Goal: Information Seeking & Learning: Compare options

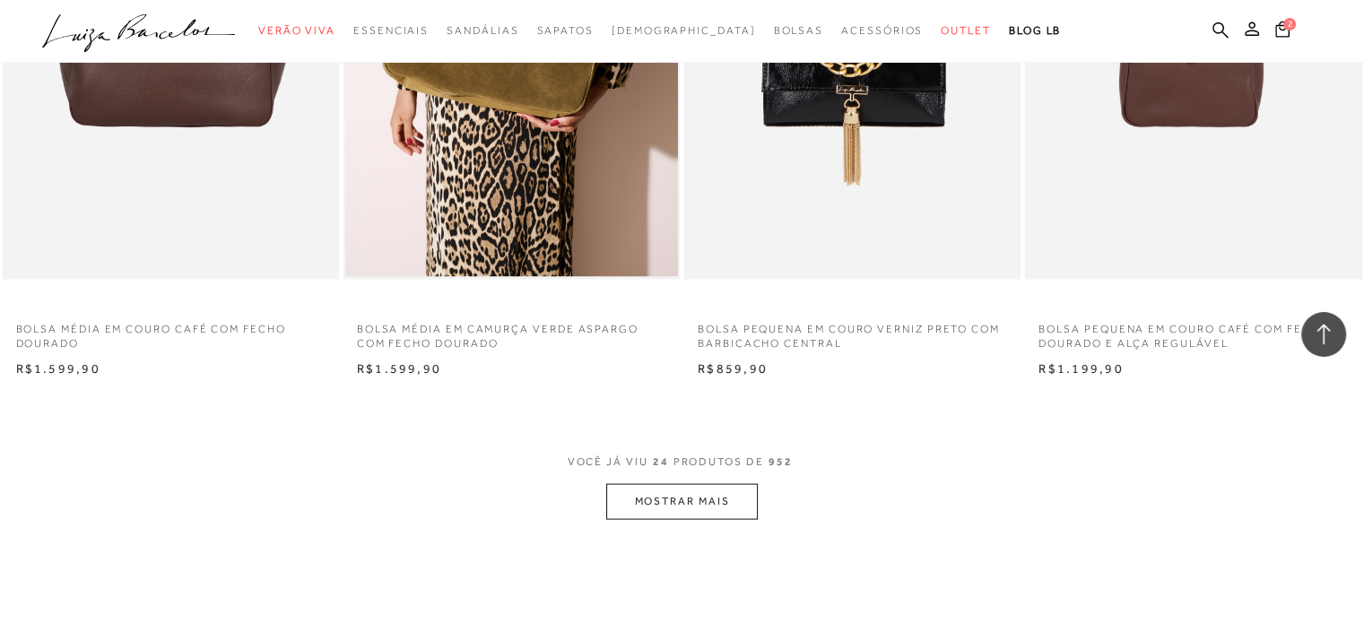
scroll to position [3461, 0]
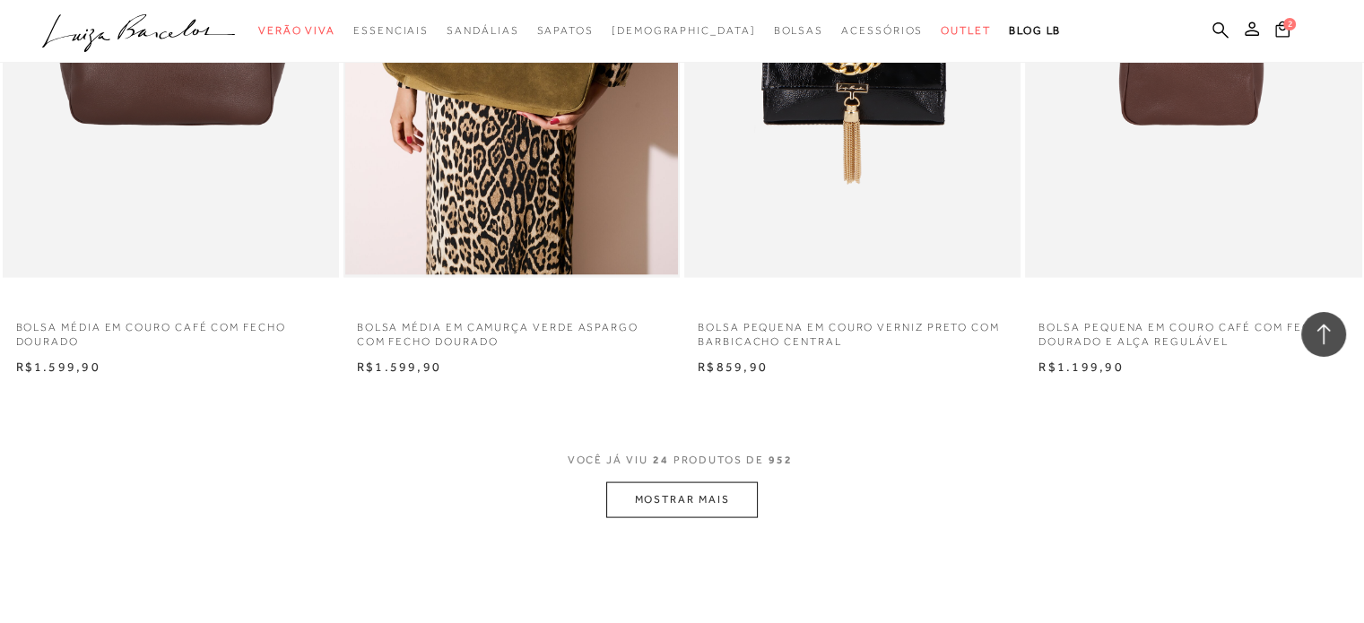
click at [671, 487] on button "MOSTRAR MAIS" at bounding box center [681, 500] width 151 height 35
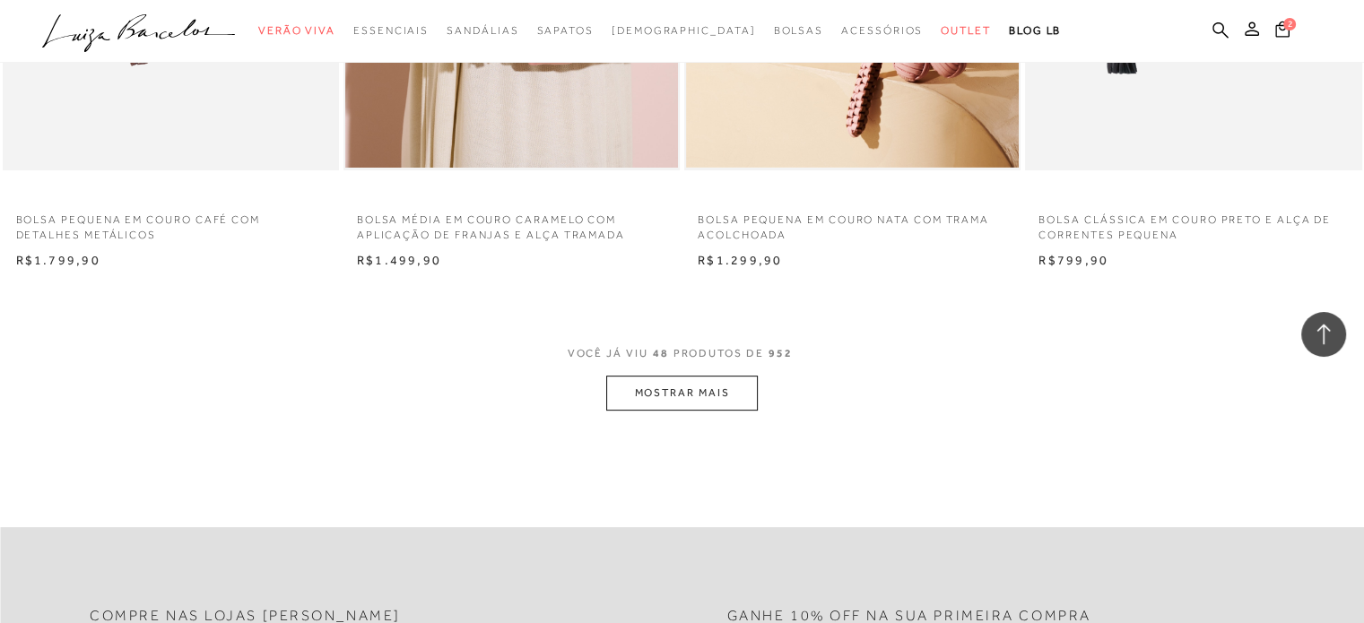
scroll to position [7304, 0]
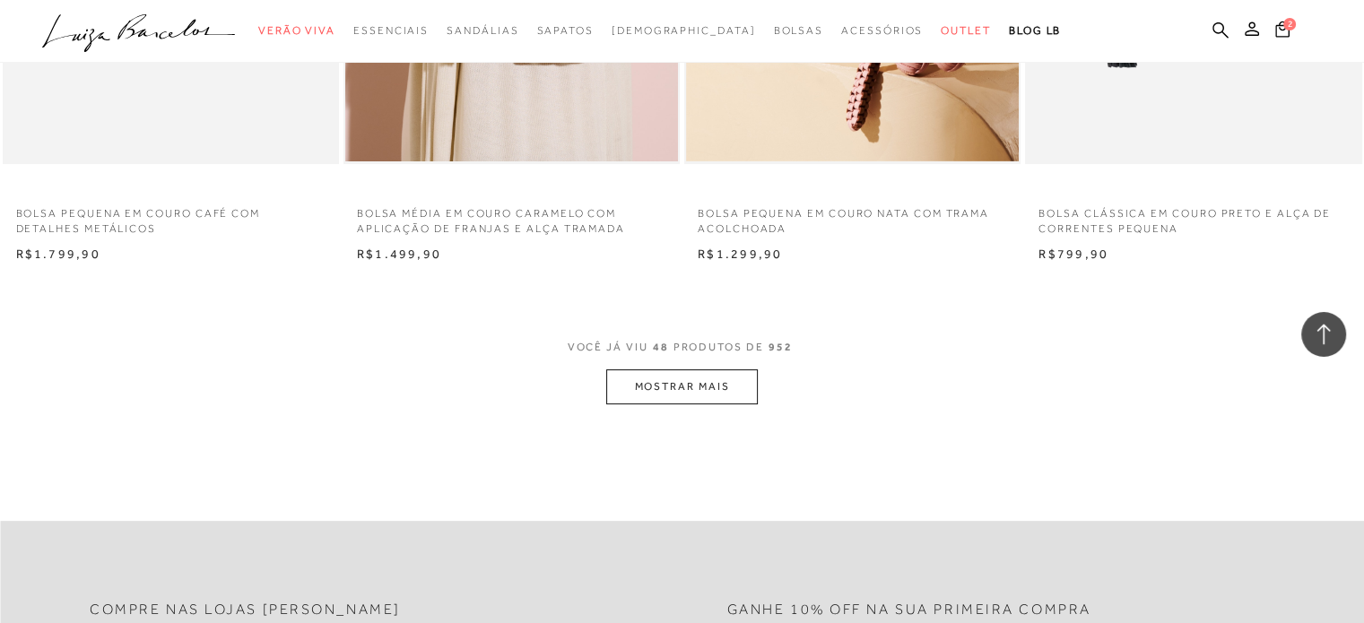
click at [700, 376] on button "MOSTRAR MAIS" at bounding box center [681, 387] width 151 height 35
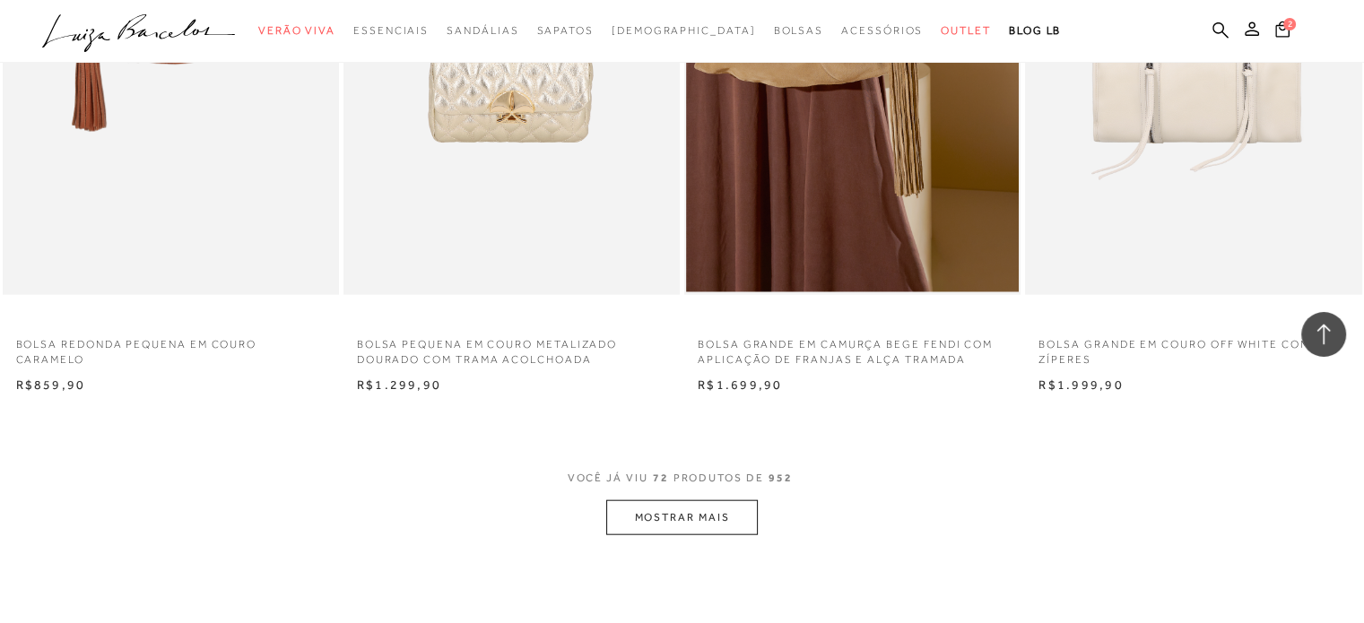
scroll to position [10920, 0]
click at [730, 518] on button "MOSTRAR MAIS" at bounding box center [681, 516] width 151 height 35
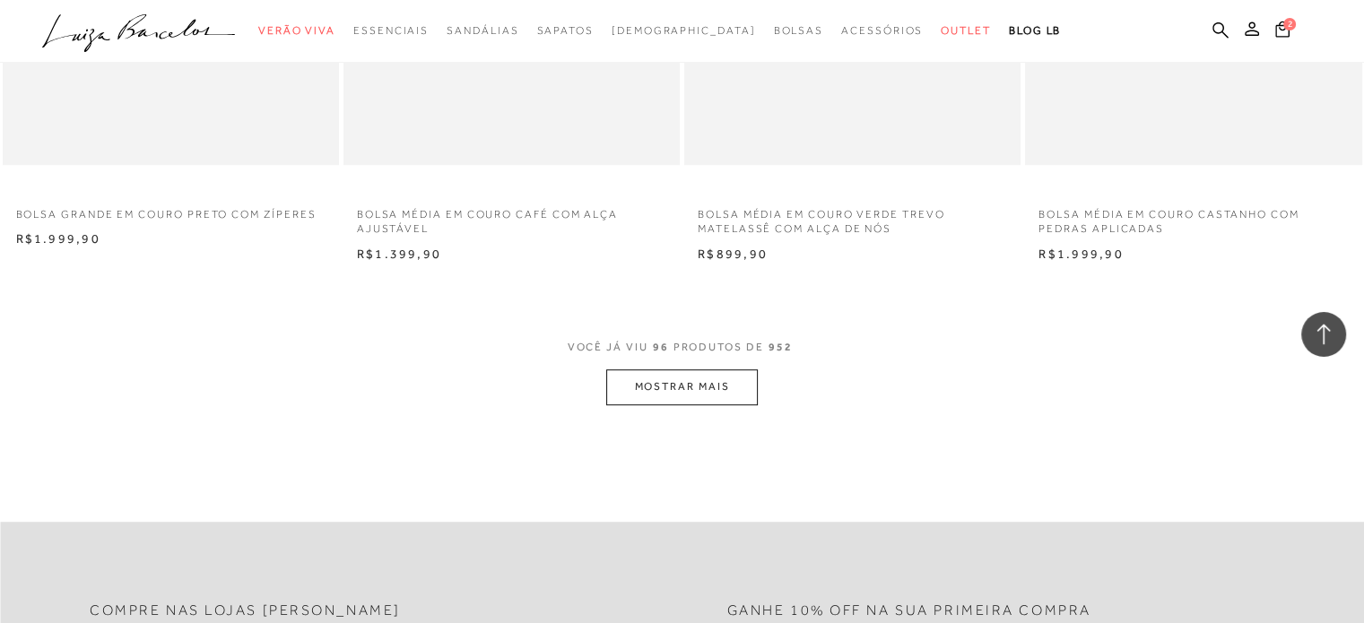
scroll to position [14783, 0]
click at [705, 379] on button "MOSTRAR MAIS" at bounding box center [681, 383] width 151 height 35
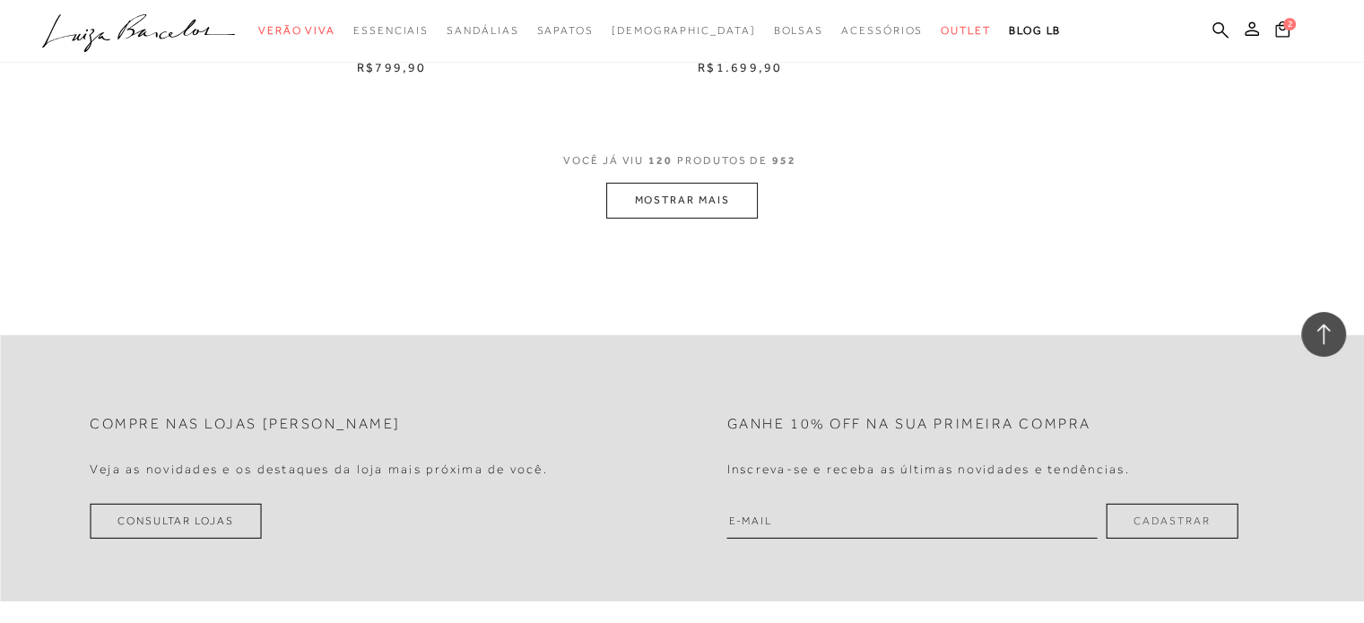
scroll to position [18735, 0]
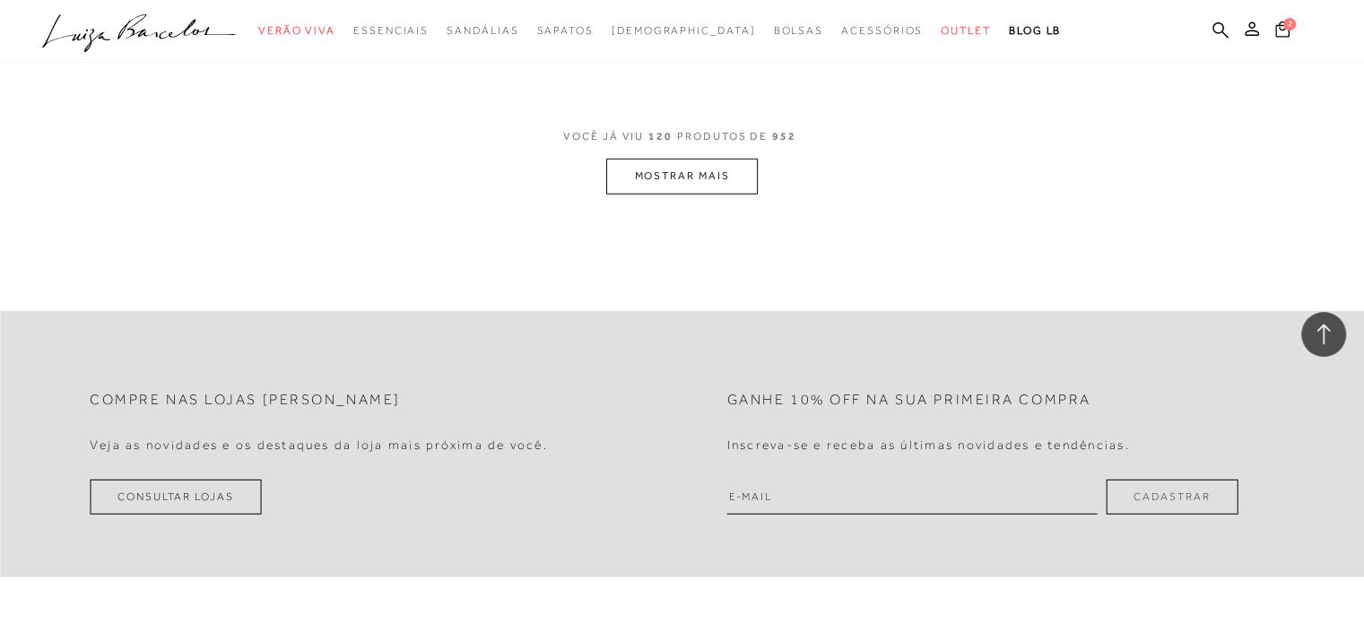
click at [676, 175] on button "MOSTRAR MAIS" at bounding box center [681, 176] width 151 height 35
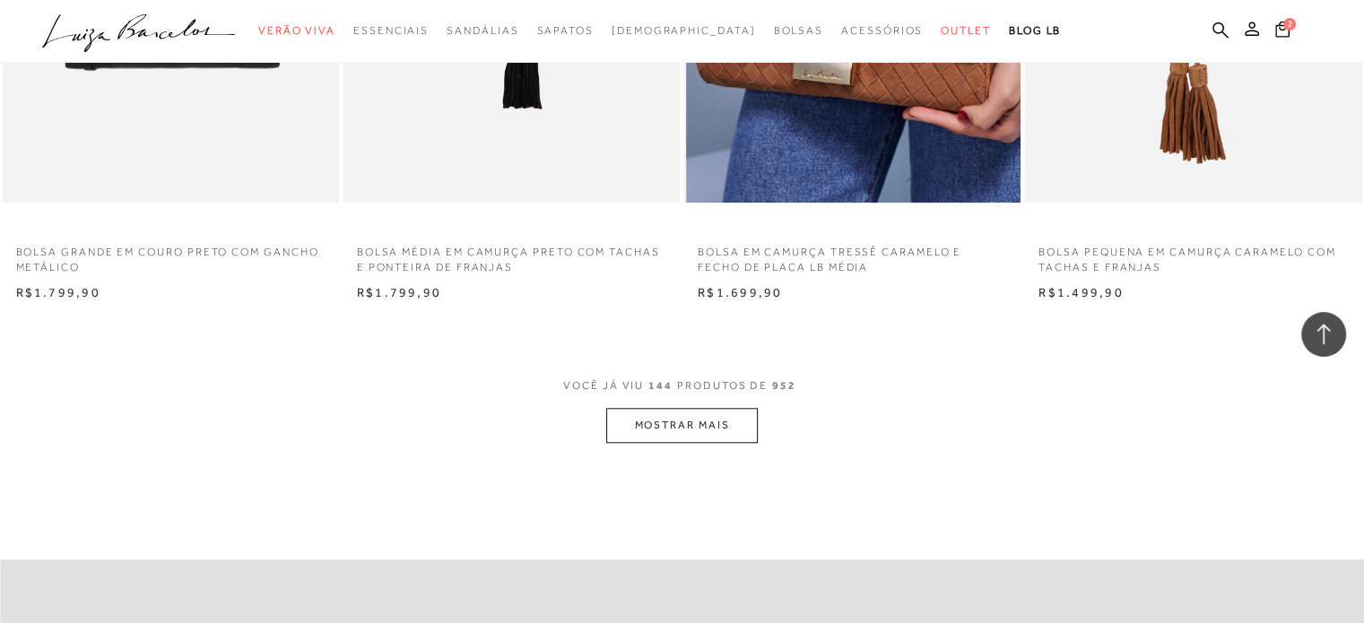
scroll to position [22241, 0]
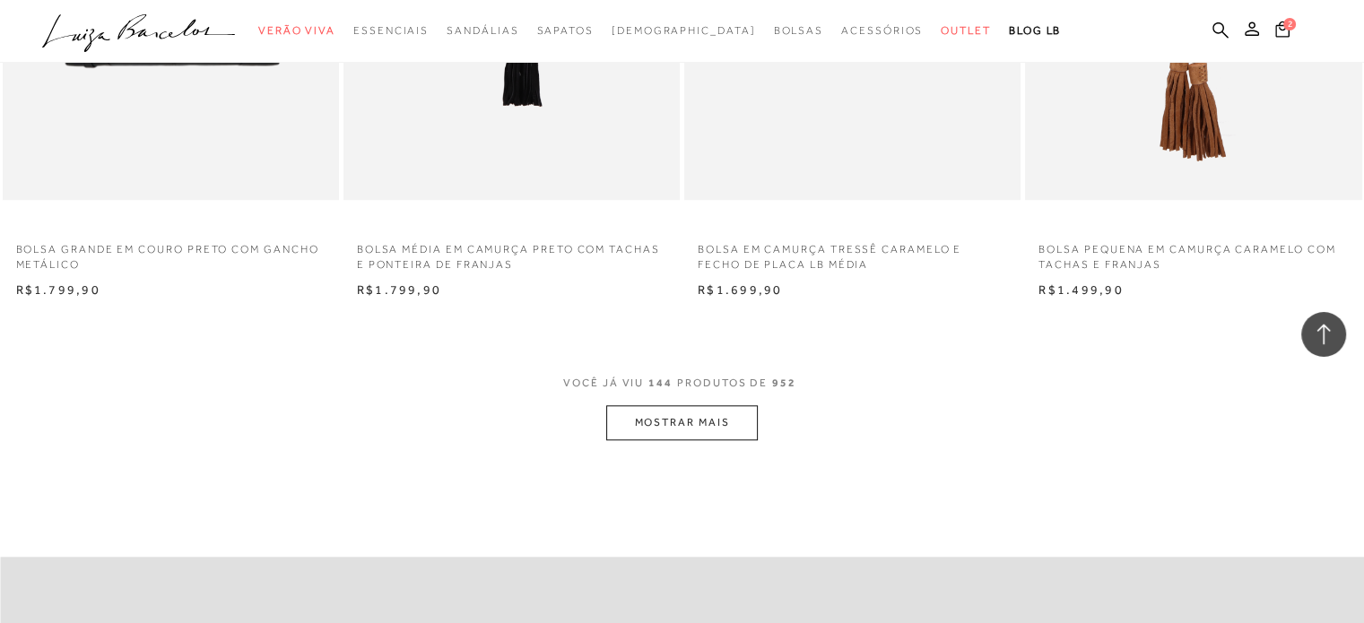
click at [729, 414] on button "MOSTRAR MAIS" at bounding box center [681, 422] width 151 height 35
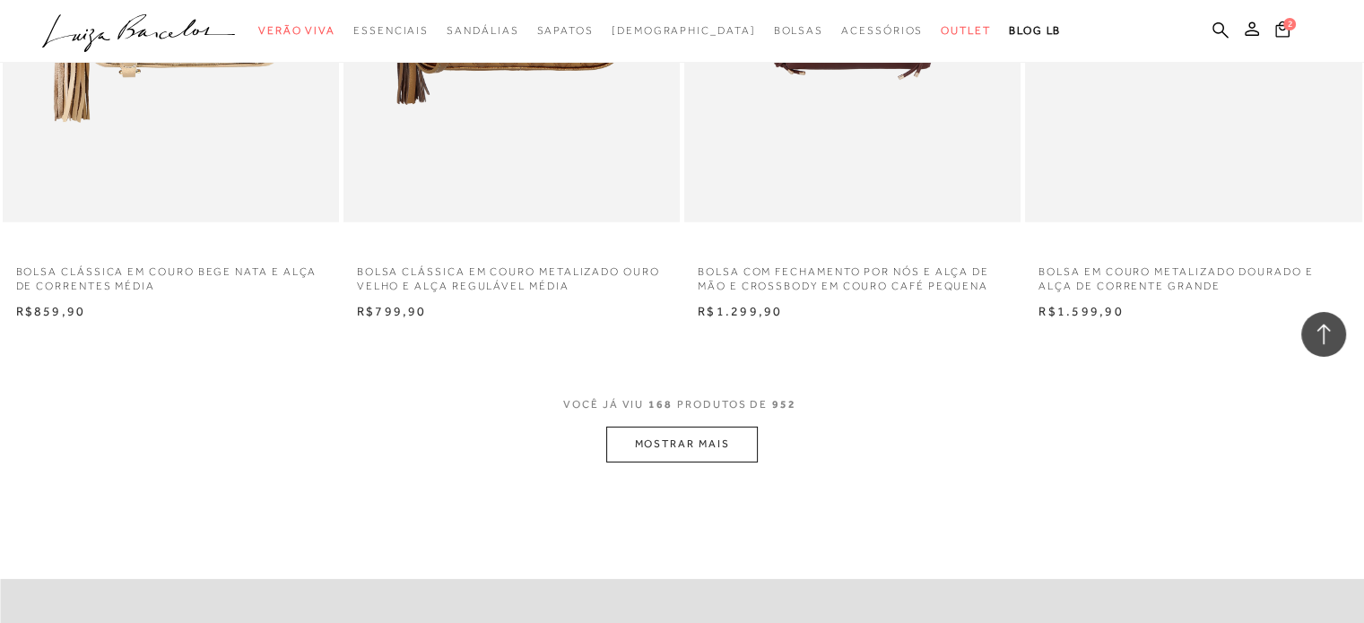
scroll to position [25951, 0]
click at [718, 455] on button "MOSTRAR MAIS" at bounding box center [681, 442] width 151 height 35
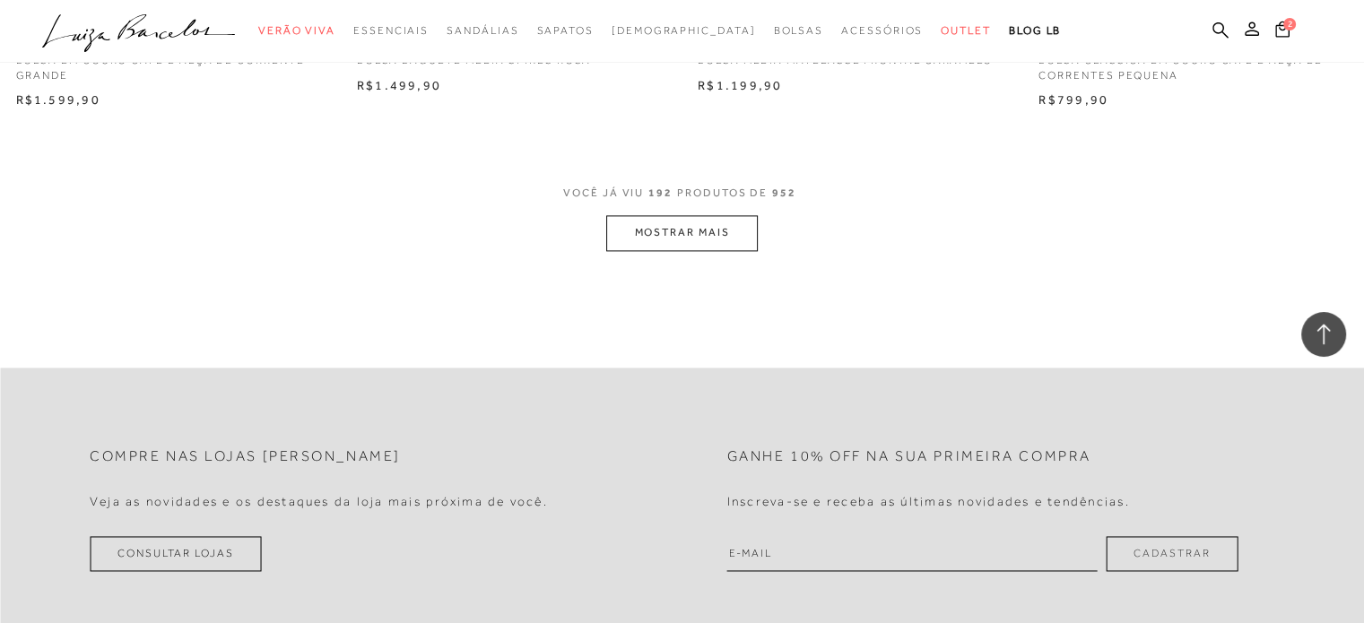
scroll to position [29910, 0]
click at [664, 231] on button "MOSTRAR MAIS" at bounding box center [681, 228] width 151 height 35
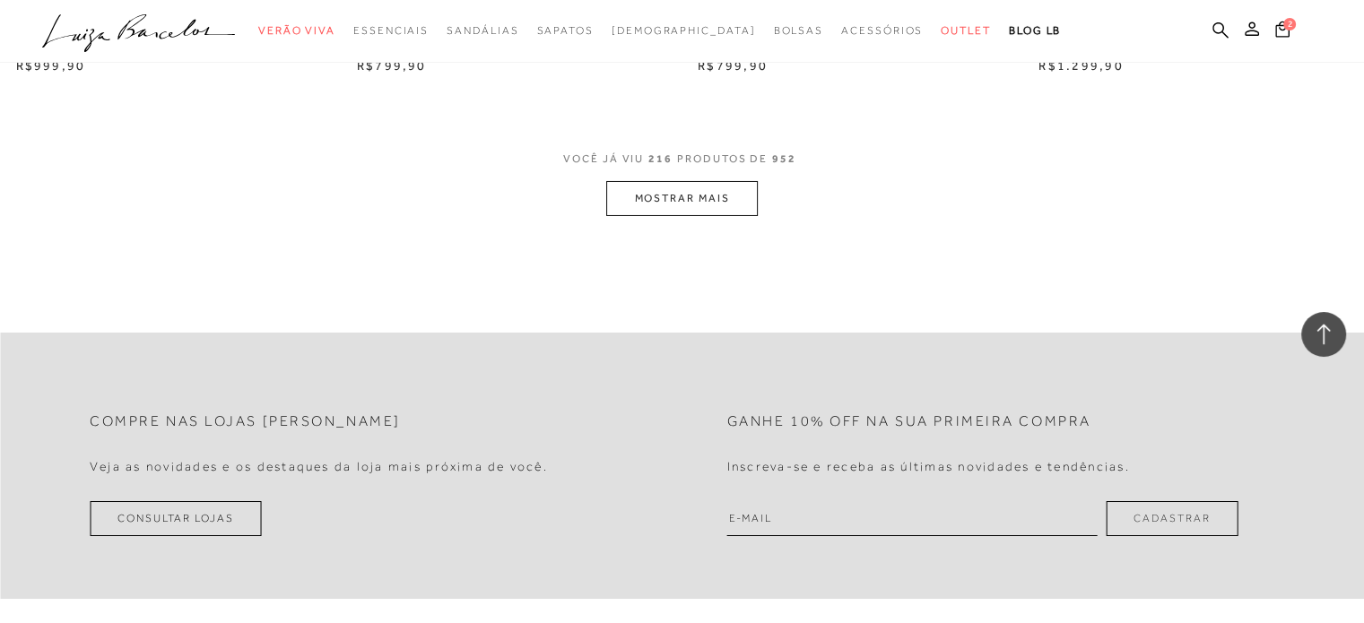
scroll to position [33672, 0]
click at [659, 196] on button "MOSTRAR MAIS" at bounding box center [681, 196] width 151 height 35
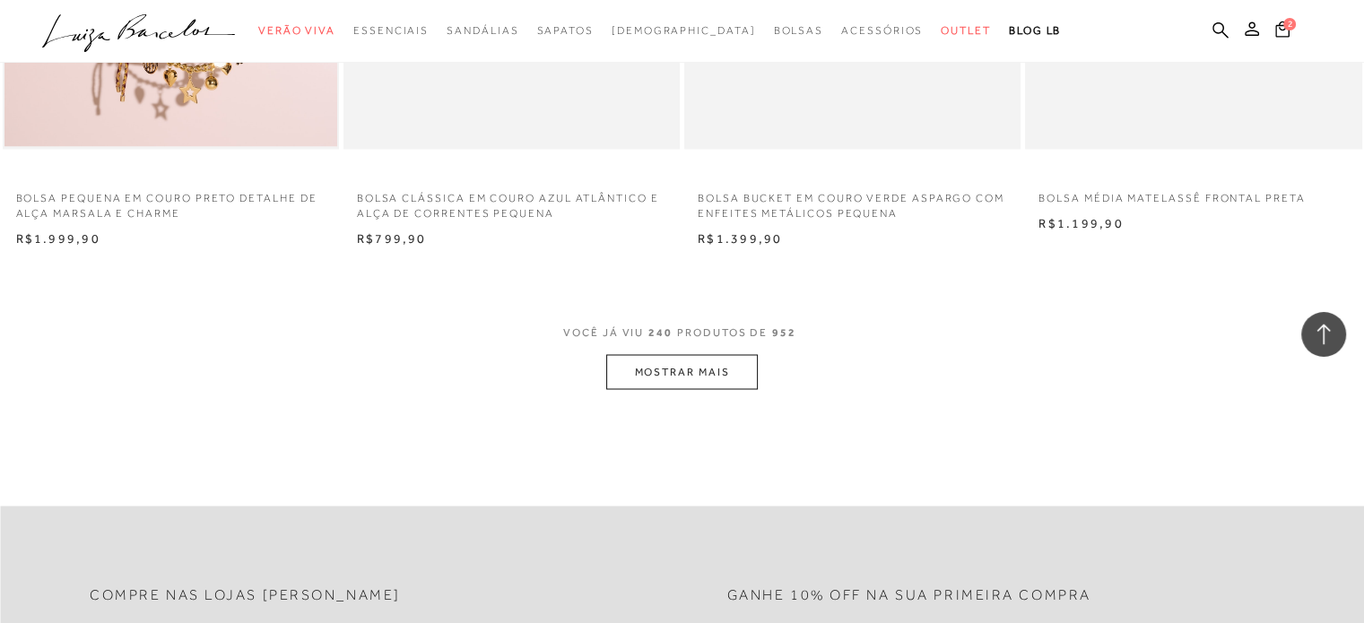
scroll to position [37246, 0]
click at [703, 365] on button "MOSTRAR MAIS" at bounding box center [681, 368] width 151 height 35
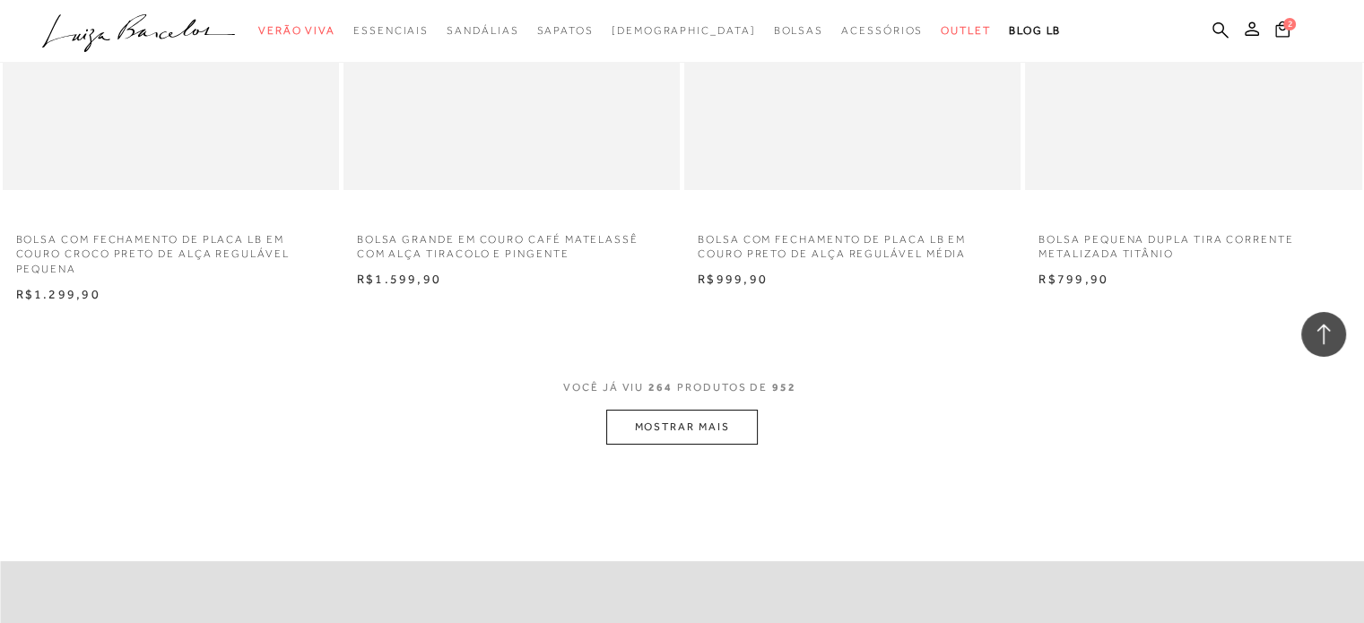
scroll to position [40954, 0]
click at [714, 419] on button "MOSTRAR MAIS" at bounding box center [681, 423] width 151 height 35
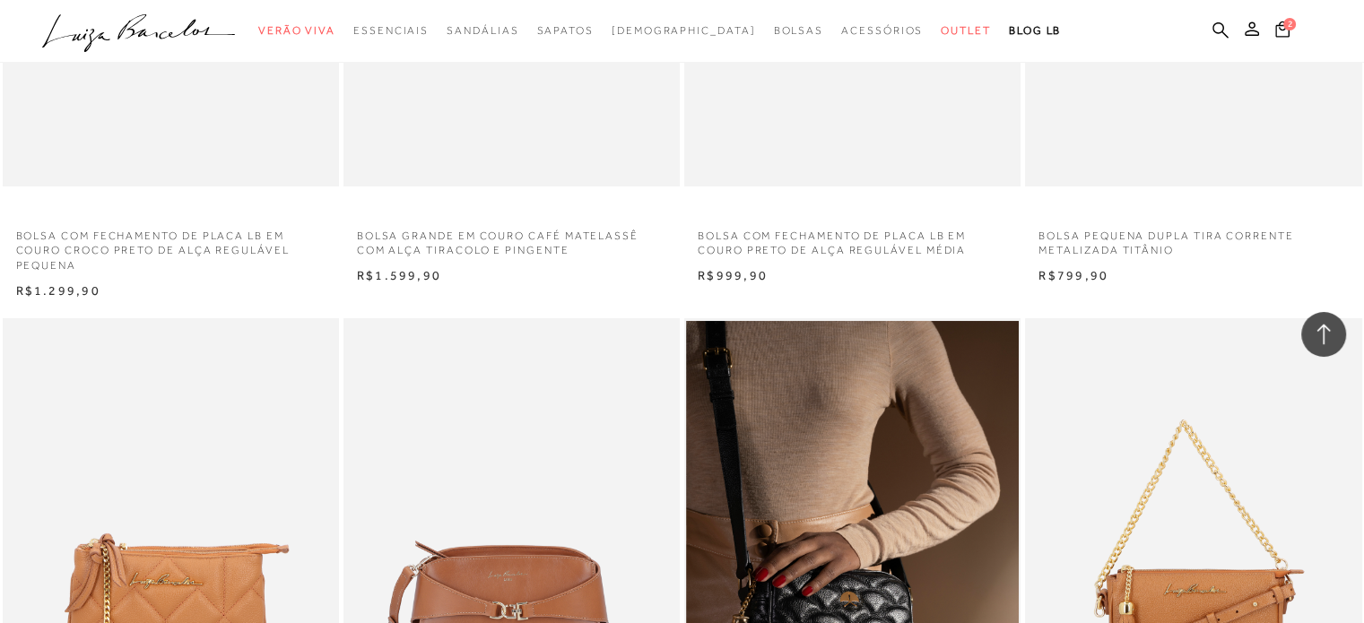
scroll to position [41183, 0]
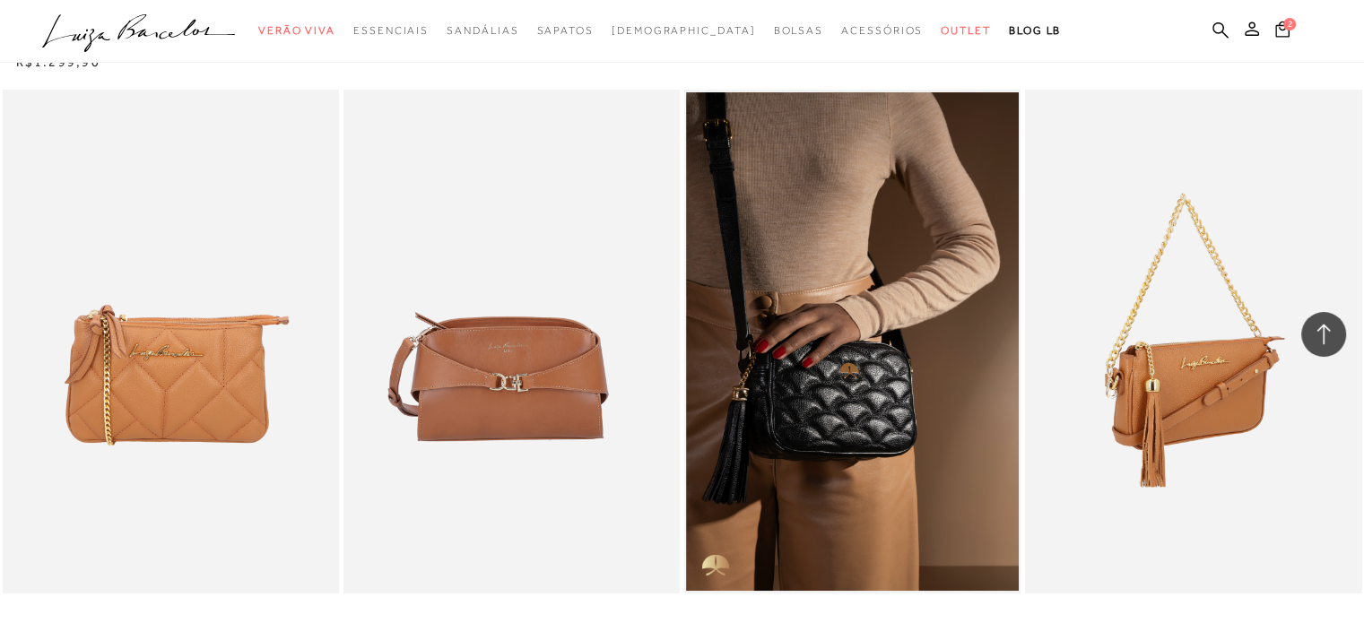
click at [1238, 549] on img at bounding box center [1194, 342] width 335 height 505
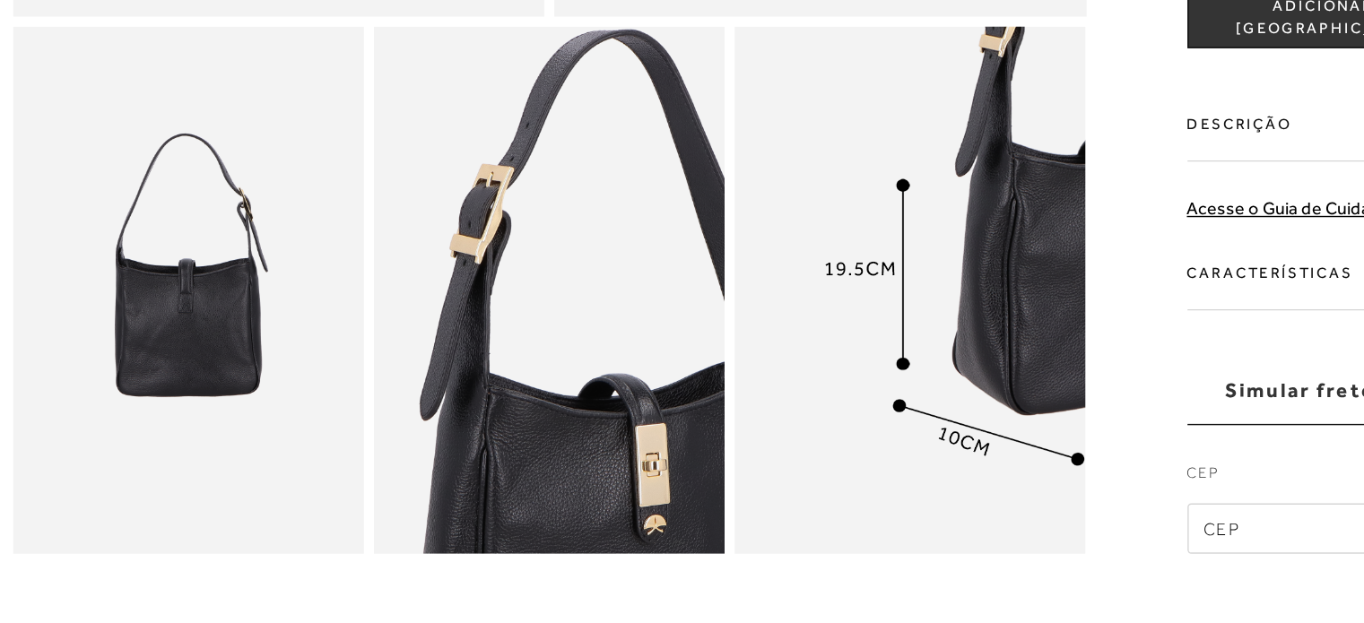
scroll to position [501, 0]
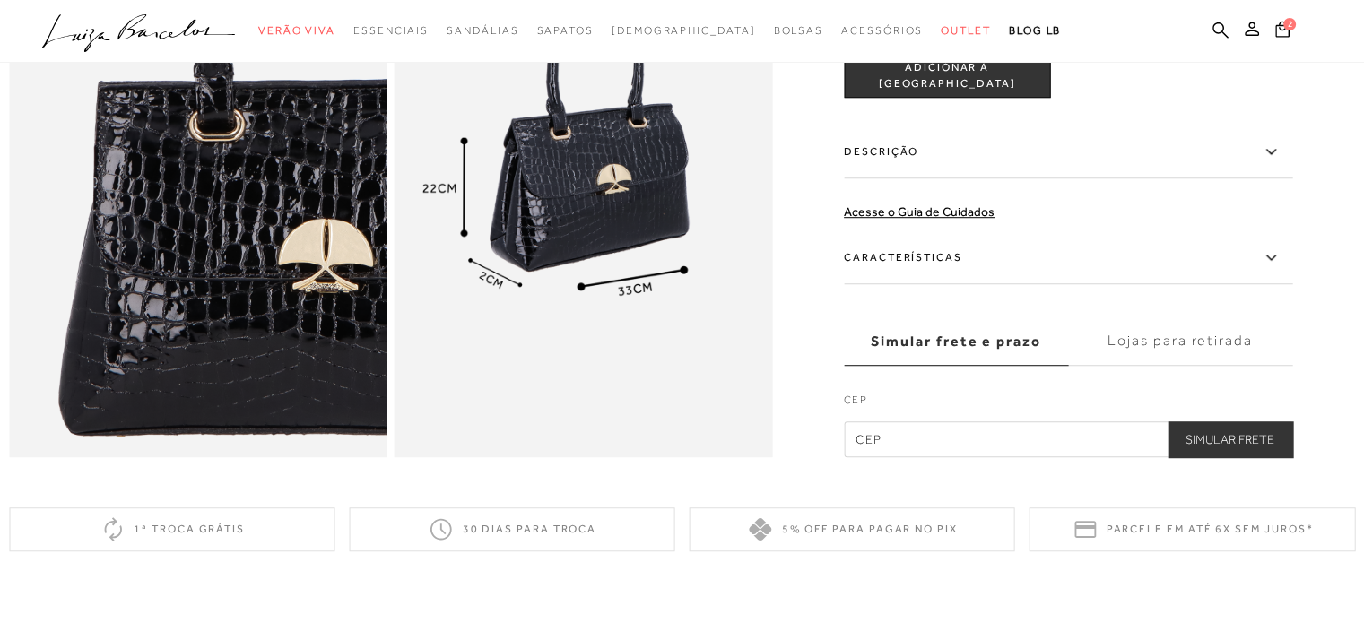
scroll to position [1191, 0]
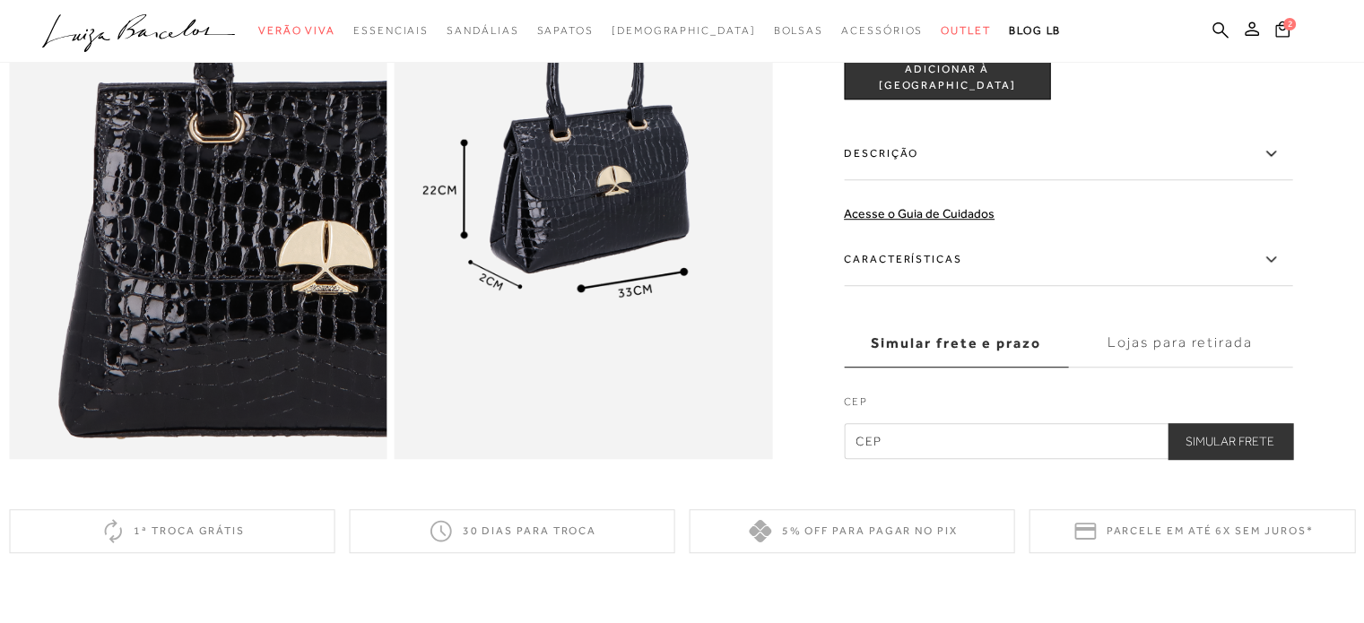
click at [1282, 165] on icon at bounding box center [1271, 154] width 22 height 22
click at [0, 0] on input "Descrição" at bounding box center [0, 0] width 0 height 0
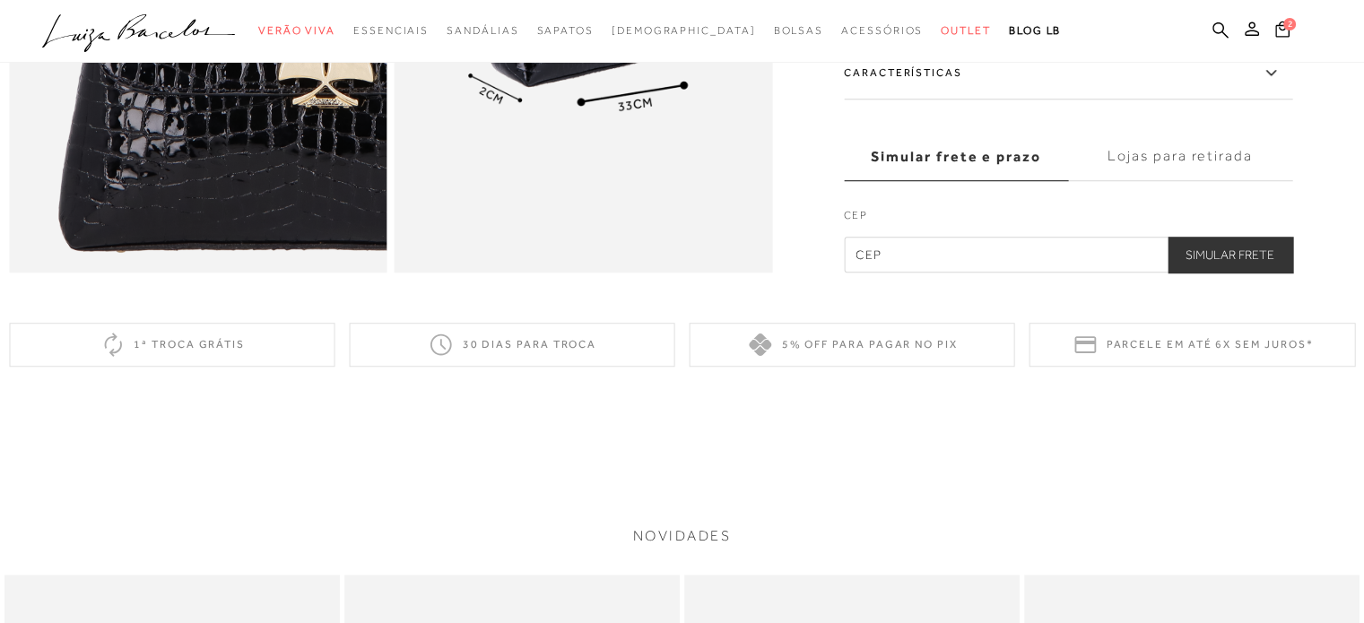
scroll to position [1381, 0]
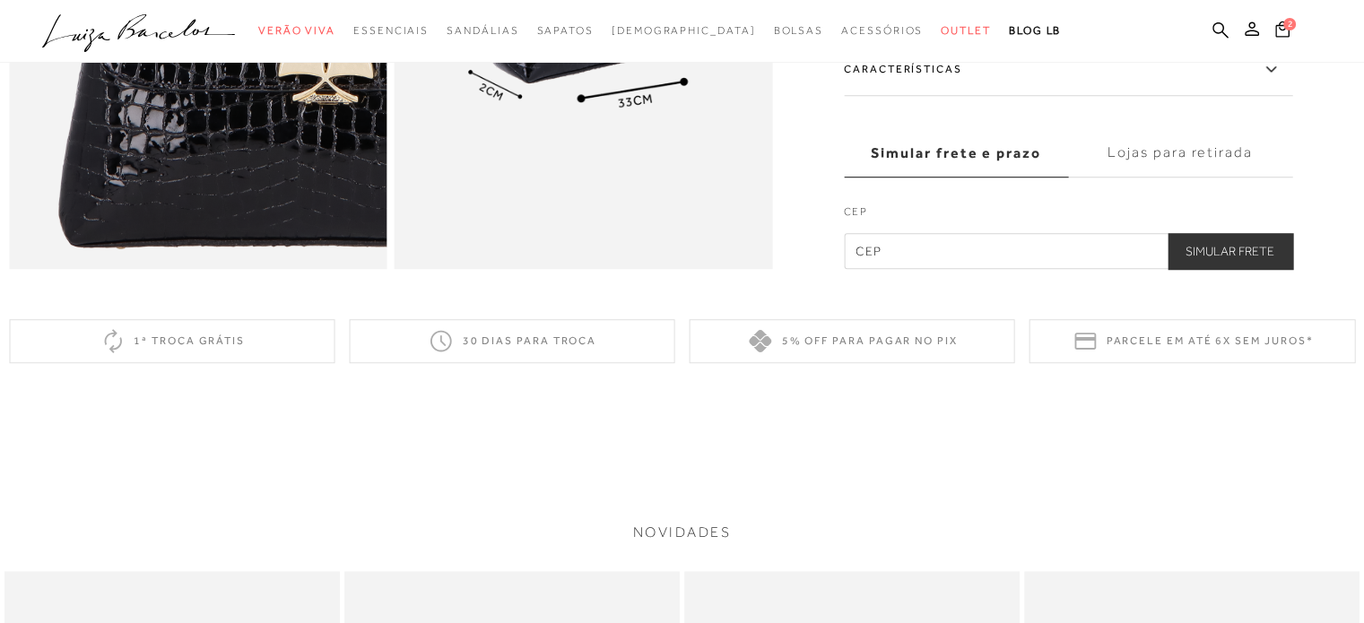
click at [1275, 72] on icon at bounding box center [1271, 68] width 10 height 5
click at [0, 0] on input "Características" at bounding box center [0, 0] width 0 height 0
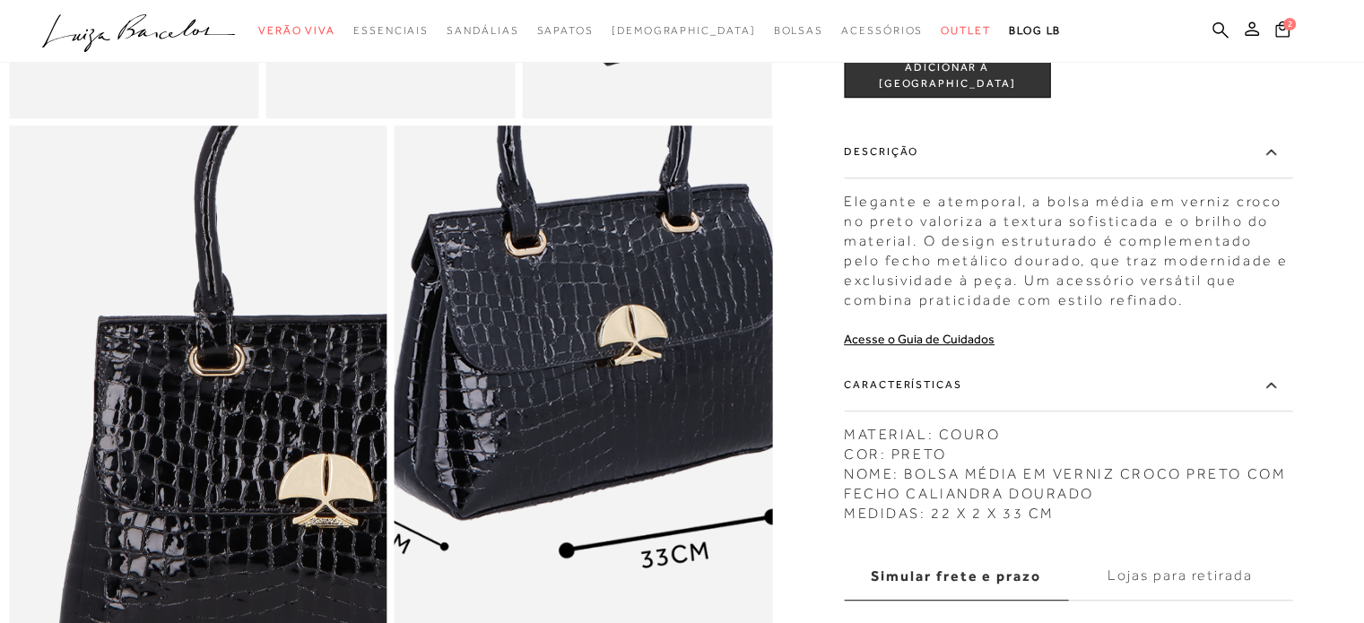
scroll to position [954, 0]
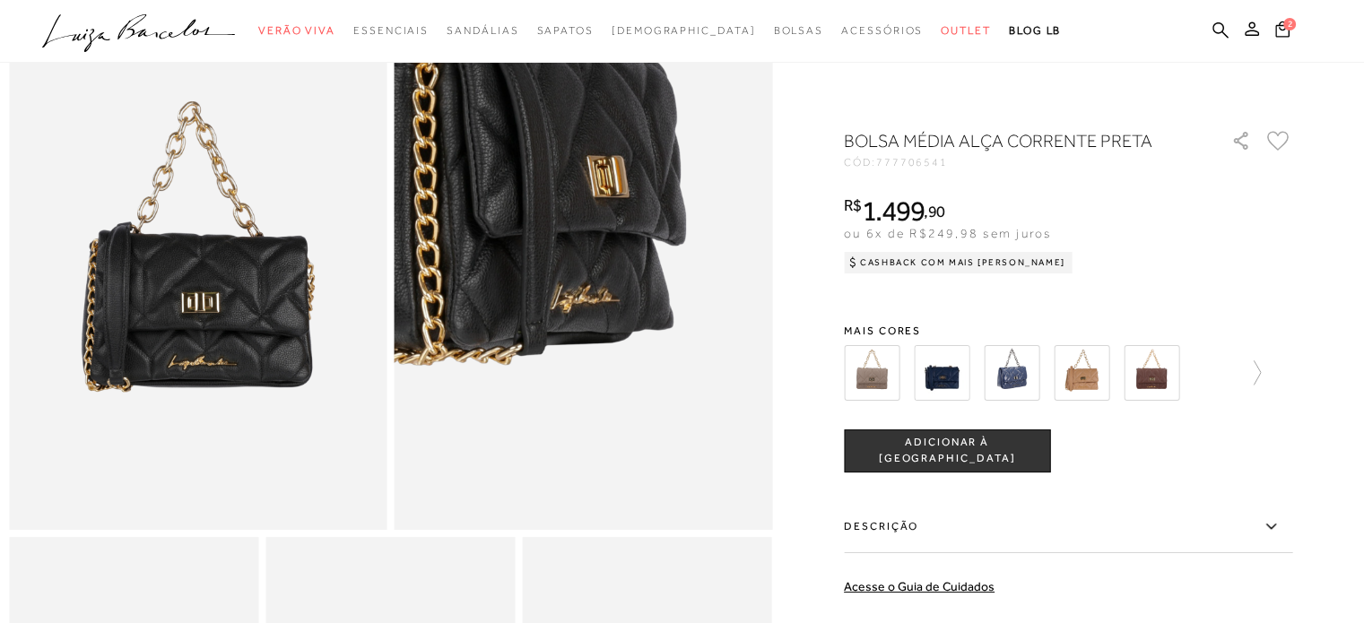
scroll to position [161, 0]
